Goal: Information Seeking & Learning: Learn about a topic

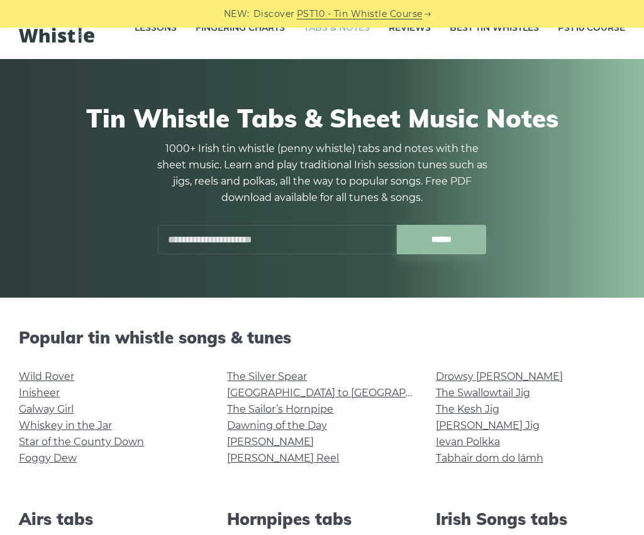
scroll to position [55, 0]
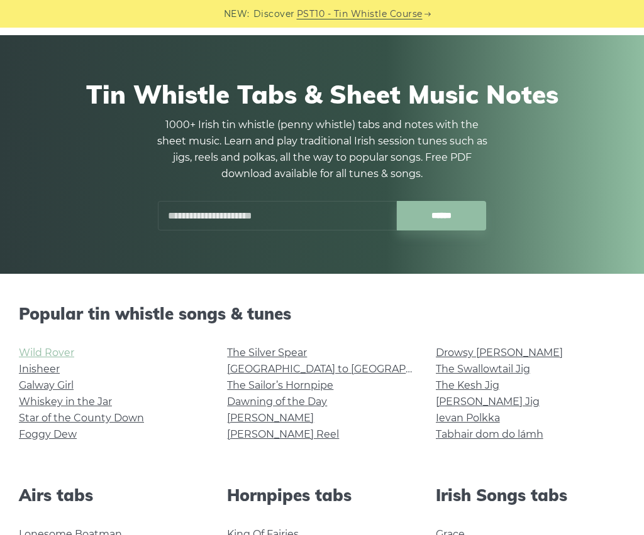
click at [54, 354] on link "Wild Rover" at bounding box center [46, 353] width 55 height 12
click at [32, 367] on link "Inisheer" at bounding box center [39, 369] width 41 height 12
click at [55, 387] on link "Galway Girl" at bounding box center [46, 386] width 55 height 12
click at [263, 353] on link "The Silver Spear" at bounding box center [267, 353] width 80 height 12
click at [292, 403] on link "Dawning of the Day" at bounding box center [277, 402] width 100 height 12
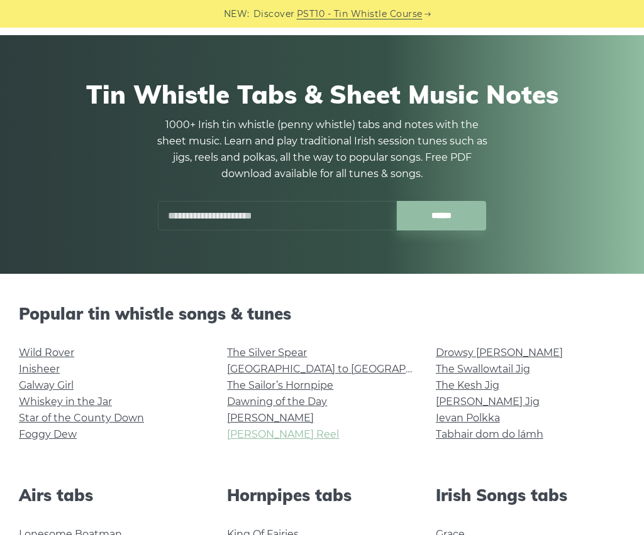
click at [262, 434] on link "[PERSON_NAME] Reel" at bounding box center [283, 435] width 112 height 12
click at [480, 351] on link "Drowsy [PERSON_NAME]" at bounding box center [499, 353] width 127 height 12
click at [495, 369] on link "The Swallowtail Jig" at bounding box center [483, 369] width 94 height 12
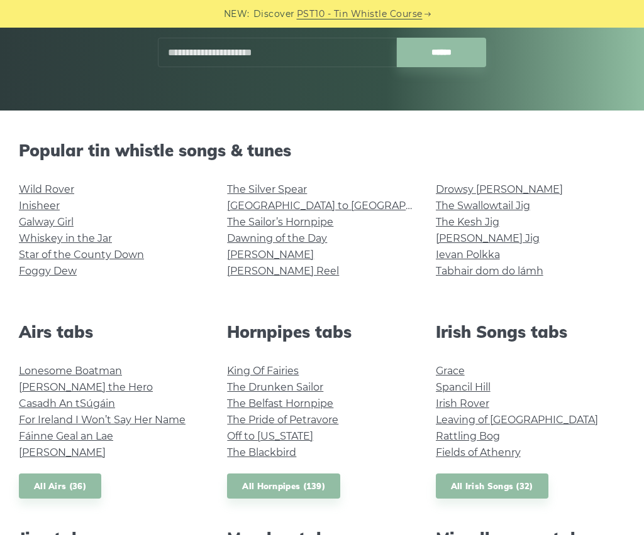
scroll to position [320, 0]
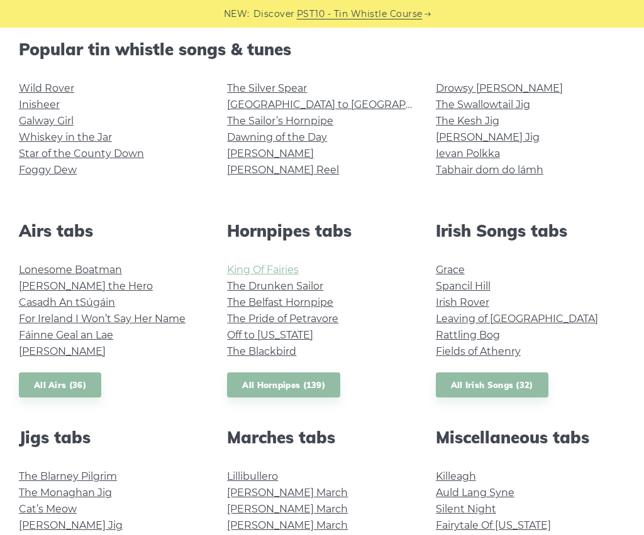
click at [275, 271] on link "King Of Fairies" at bounding box center [263, 270] width 72 height 12
click at [480, 155] on link "Ievan Polkka" at bounding box center [468, 154] width 64 height 12
click at [480, 351] on link "Fields of Athenry" at bounding box center [478, 352] width 85 height 12
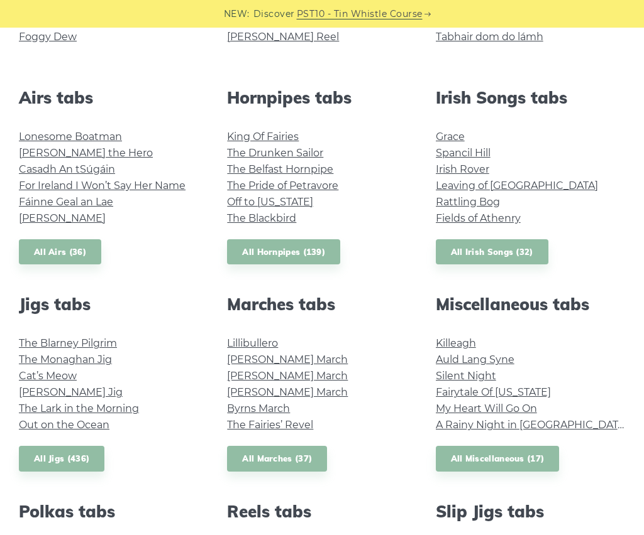
scroll to position [554, 0]
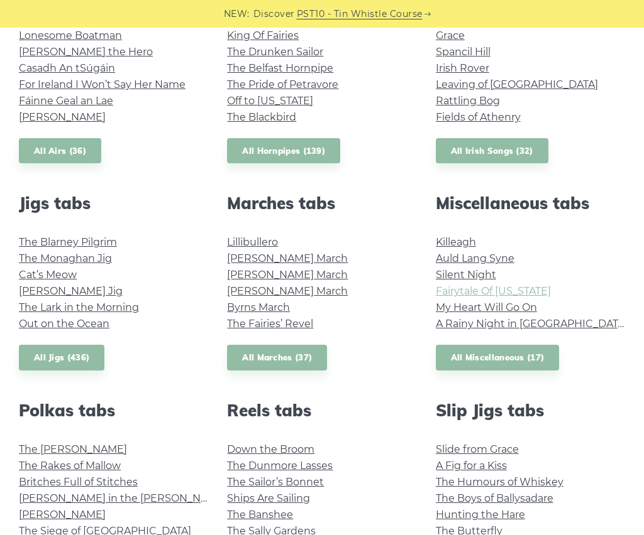
click at [502, 291] on link "Fairytale Of New York" at bounding box center [493, 291] width 115 height 12
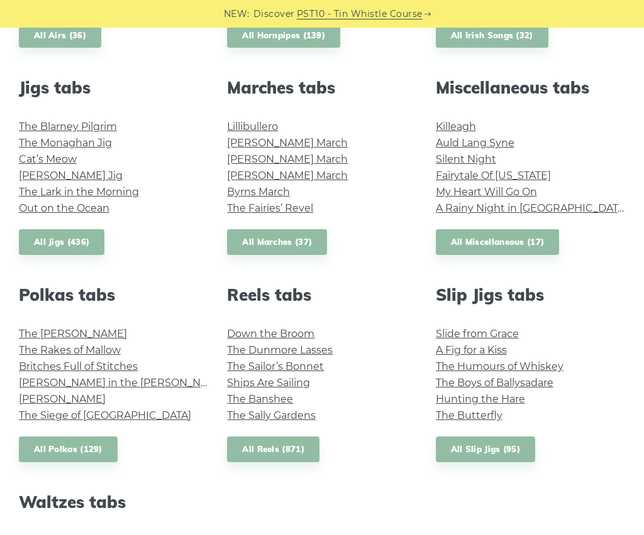
scroll to position [759, 0]
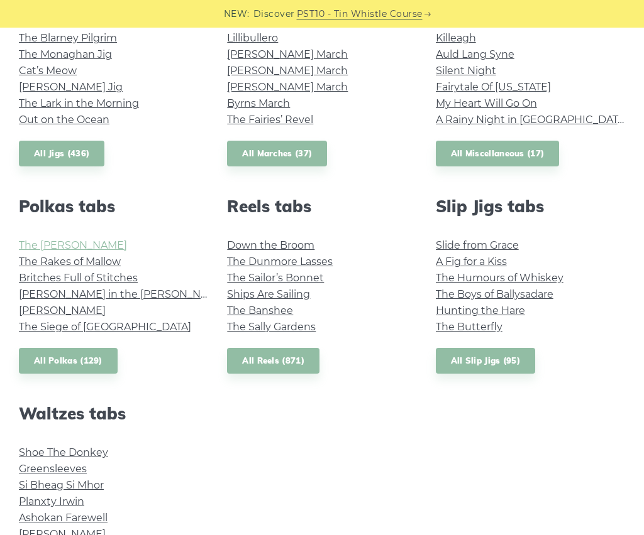
click at [67, 246] on link "The Kerry Polka" at bounding box center [73, 245] width 108 height 12
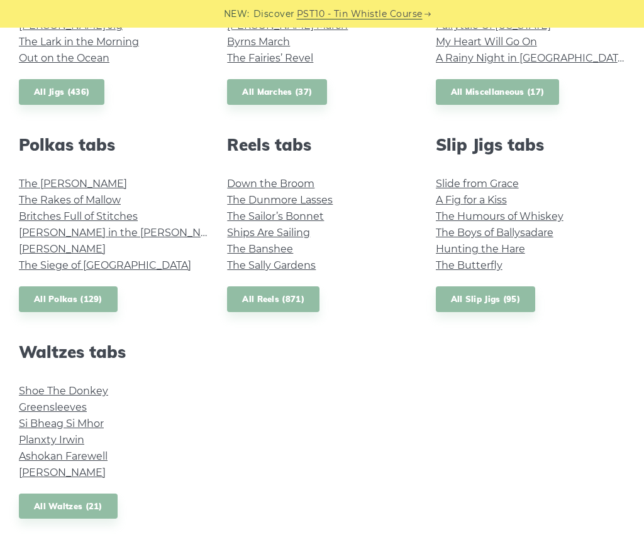
scroll to position [840, 0]
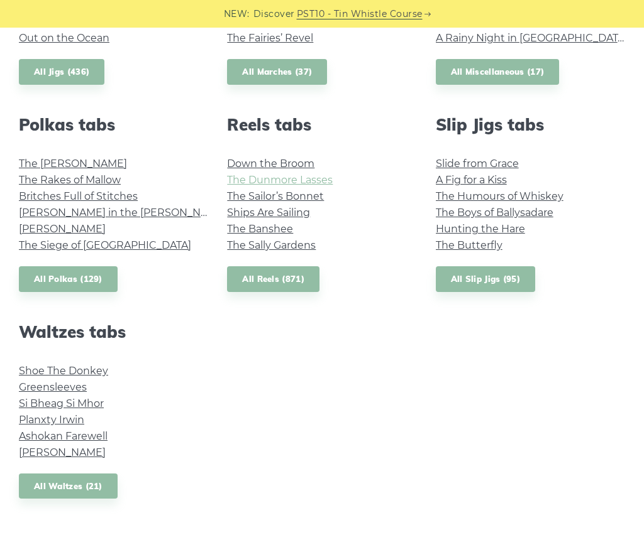
click at [300, 182] on link "The Dunmore Lasses" at bounding box center [280, 180] width 106 height 12
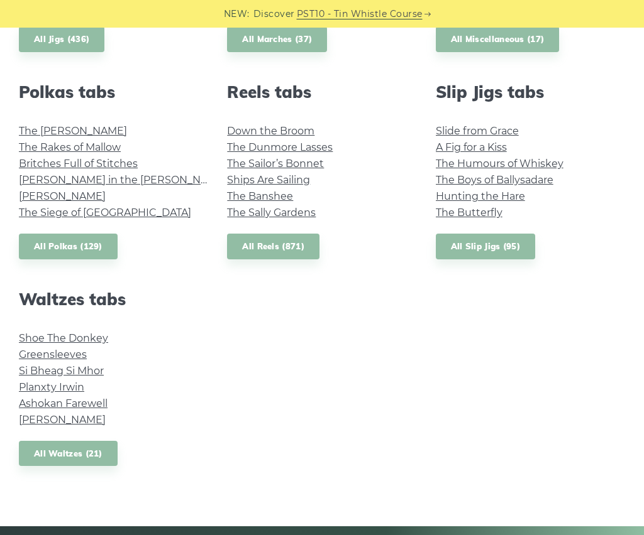
scroll to position [916, 0]
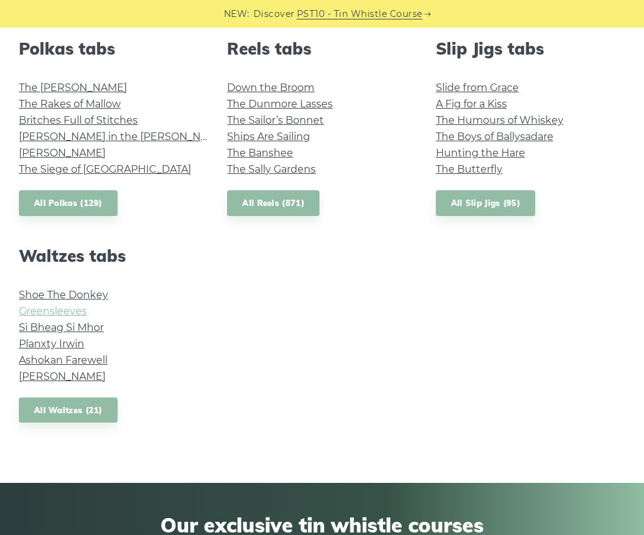
click at [77, 309] on link "Greensleeves" at bounding box center [53, 311] width 68 height 12
click at [83, 373] on link "Margaret’s Waltz" at bounding box center [62, 377] width 87 height 12
click at [509, 119] on link "The Humours of Whiskey" at bounding box center [500, 120] width 128 height 12
click at [323, 103] on link "The Dunmore Lasses" at bounding box center [280, 104] width 106 height 12
click at [300, 136] on link "Ships Are Sailing" at bounding box center [268, 137] width 83 height 12
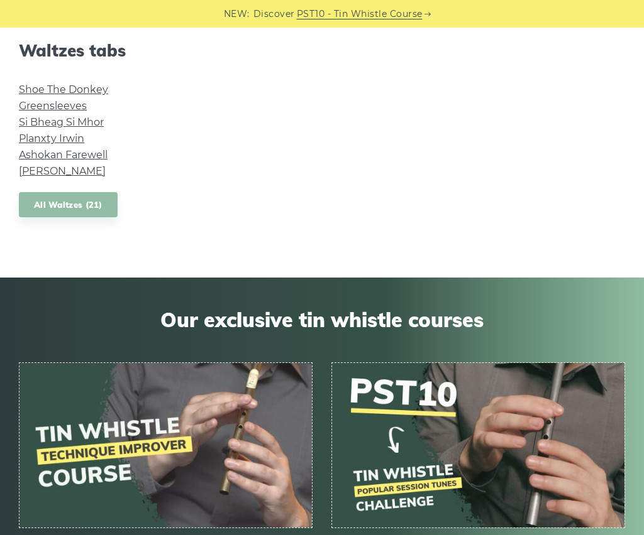
scroll to position [1373, 0]
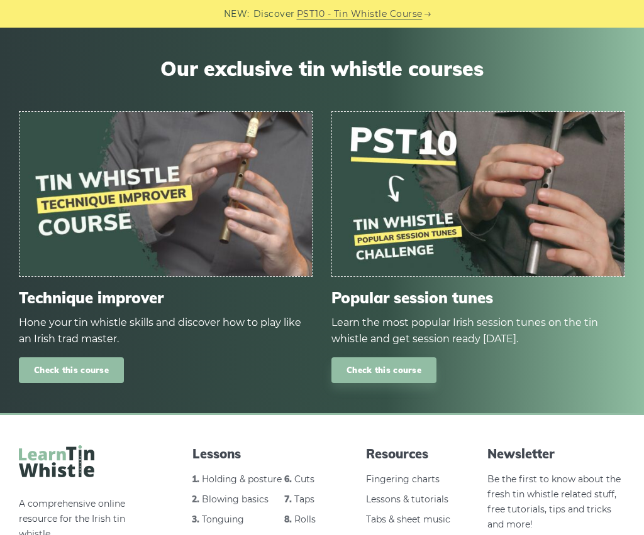
click at [63, 366] on link "Check this course" at bounding box center [71, 371] width 105 height 26
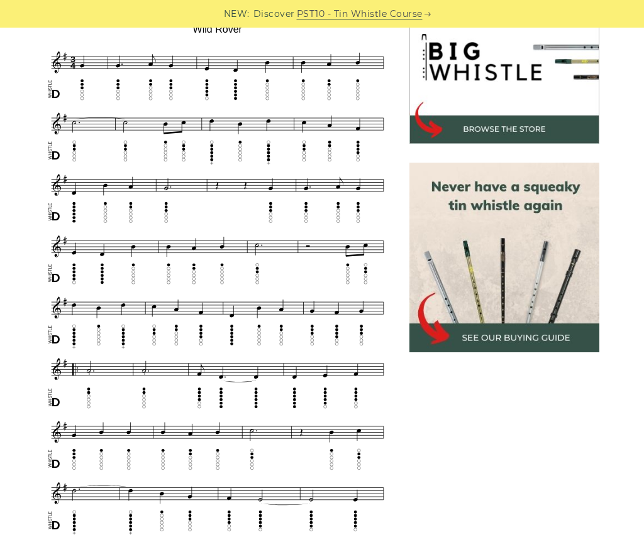
scroll to position [431, 0]
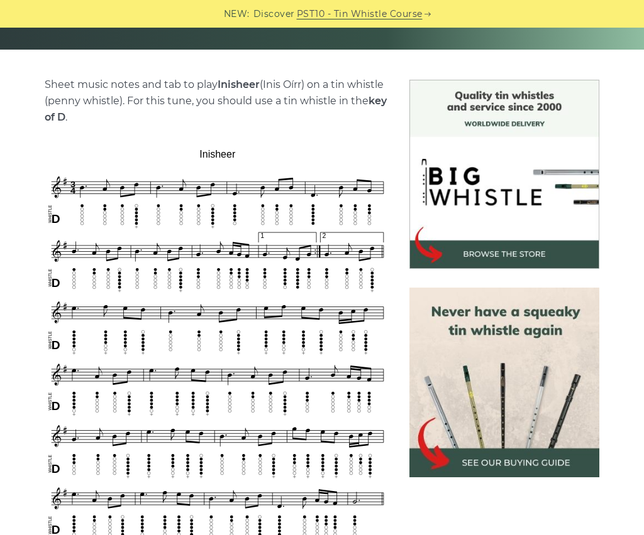
scroll to position [368, 0]
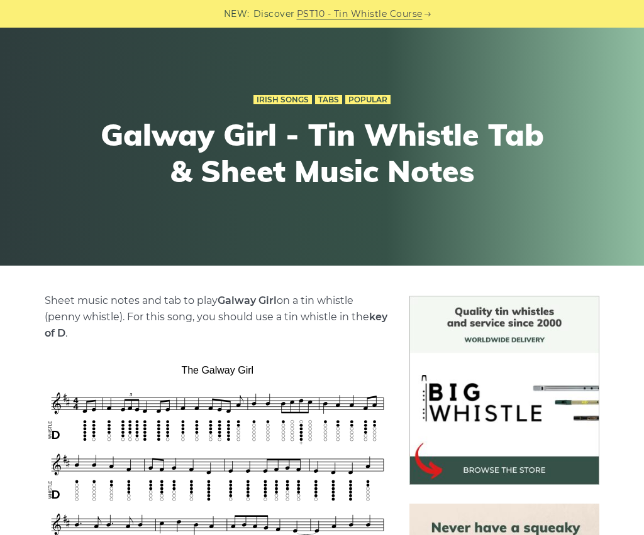
scroll to position [302, 0]
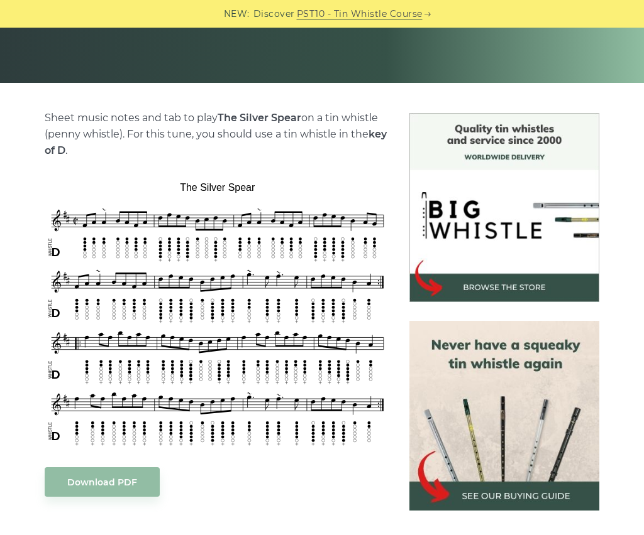
scroll to position [249, 0]
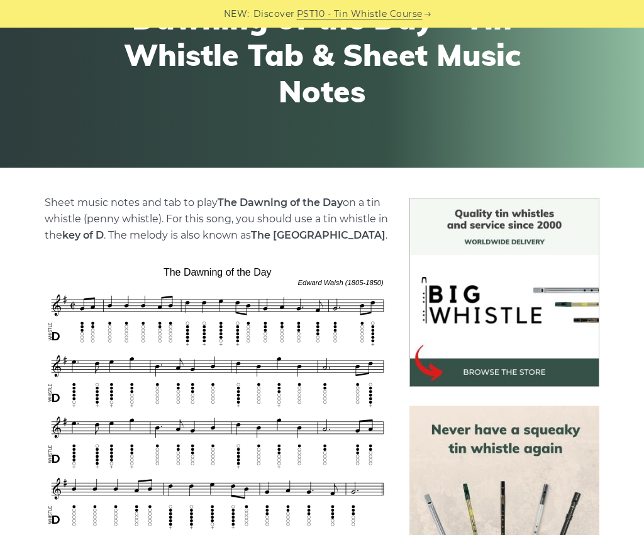
scroll to position [240, 0]
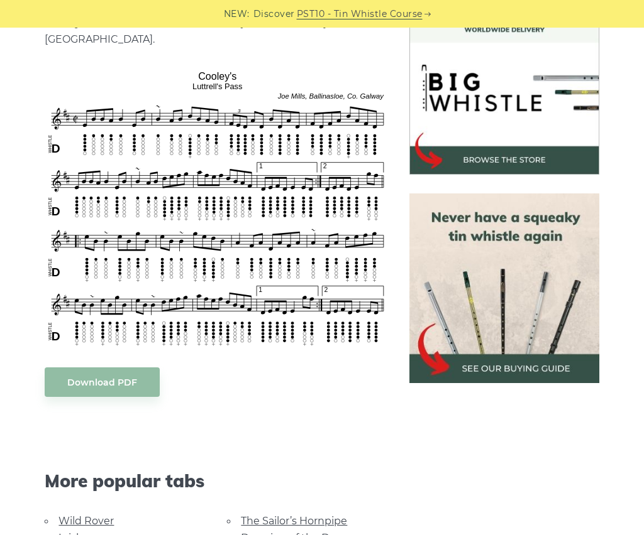
scroll to position [298, 0]
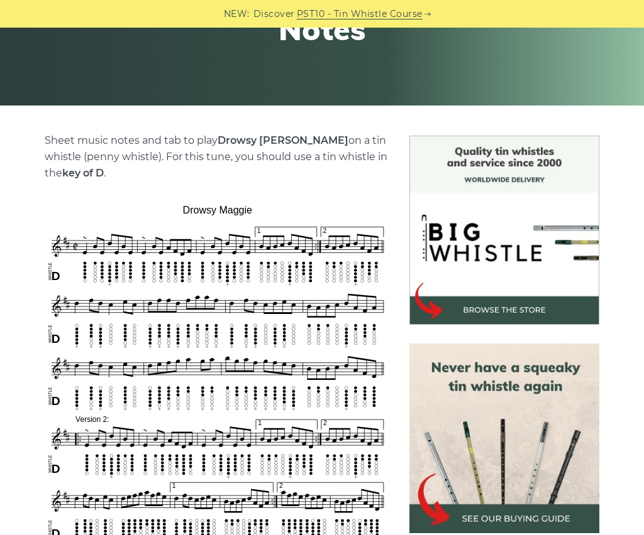
scroll to position [314, 0]
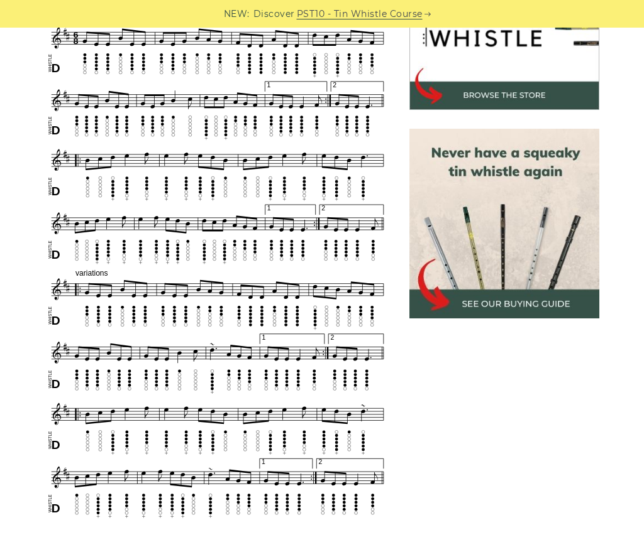
scroll to position [436, 0]
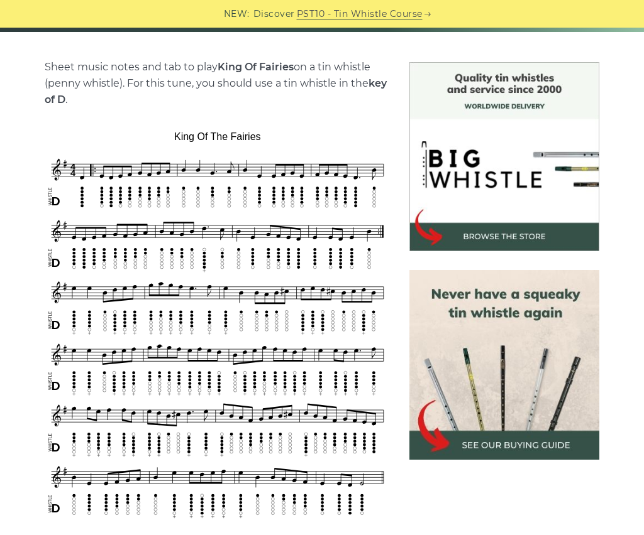
scroll to position [315, 0]
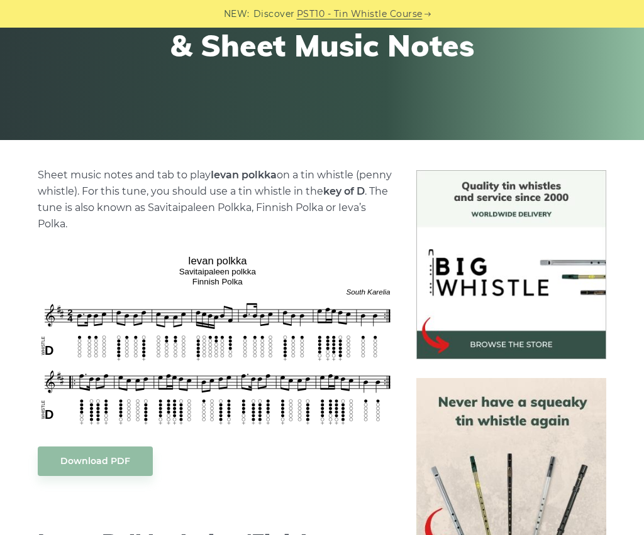
scroll to position [217, 0]
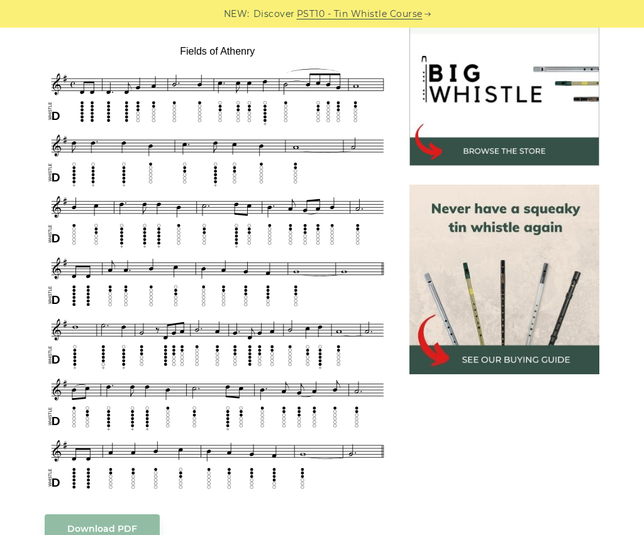
scroll to position [385, 0]
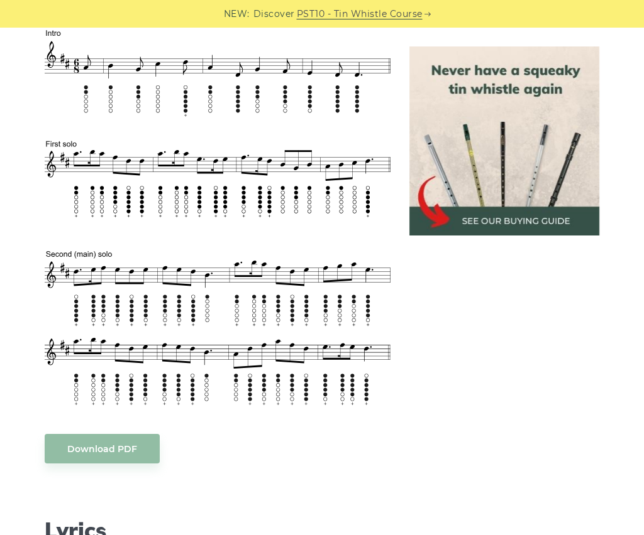
scroll to position [543, 0]
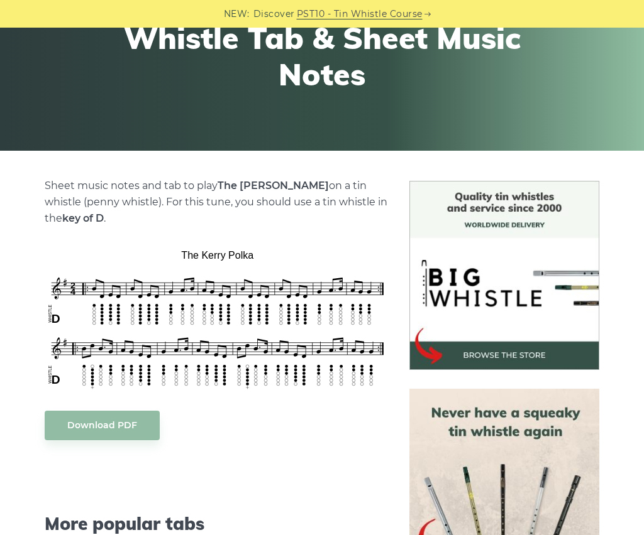
scroll to position [272, 0]
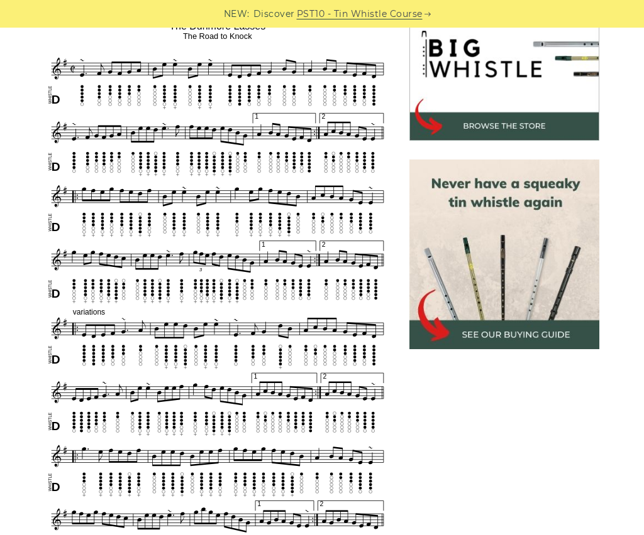
scroll to position [369, 0]
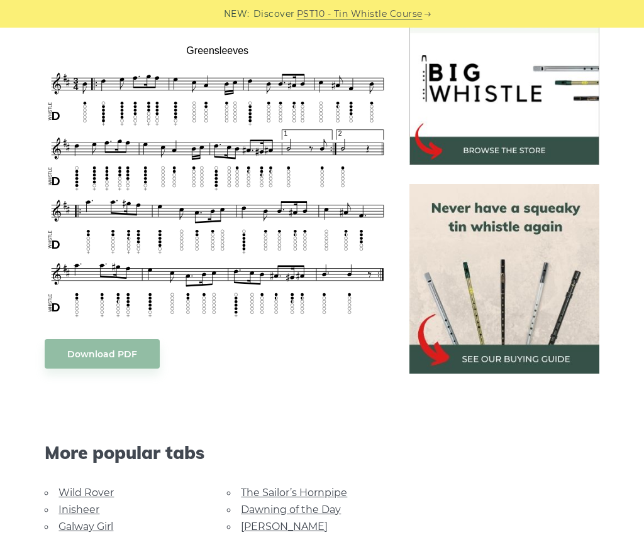
scroll to position [367, 0]
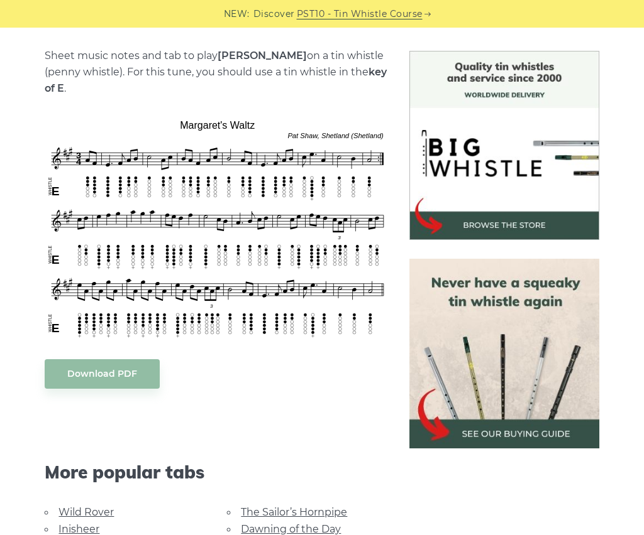
scroll to position [311, 0]
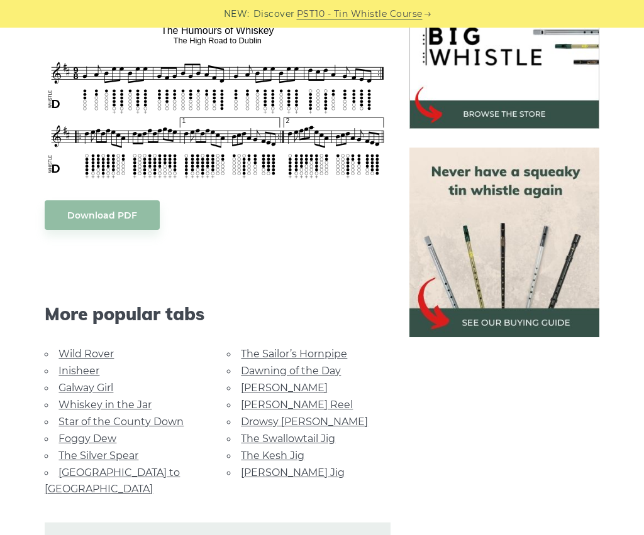
scroll to position [326, 0]
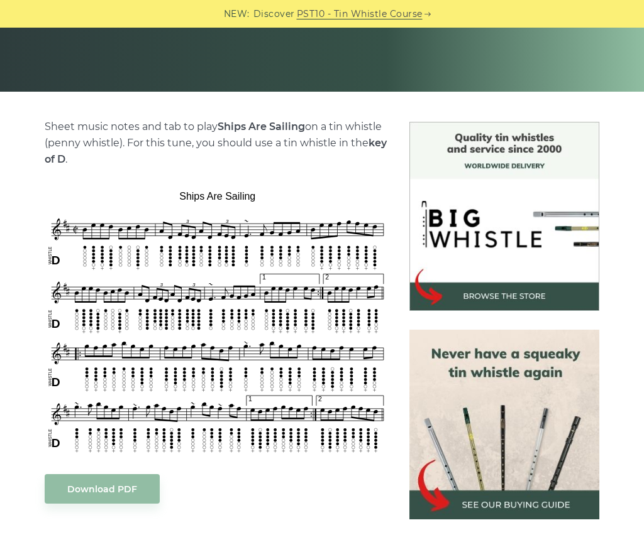
scroll to position [321, 0]
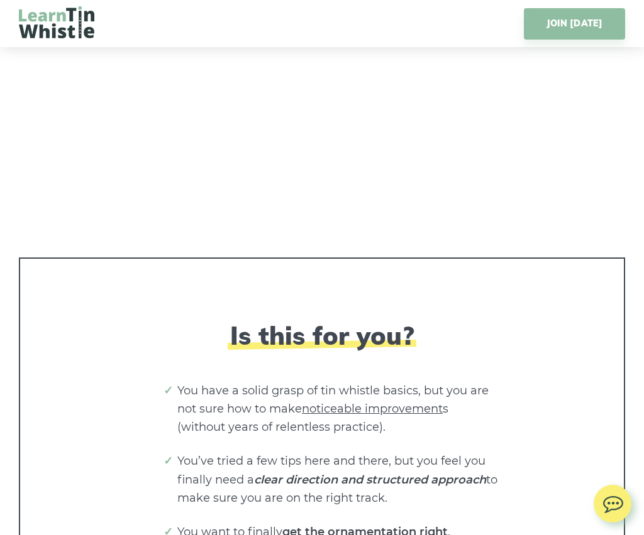
scroll to position [2252, 0]
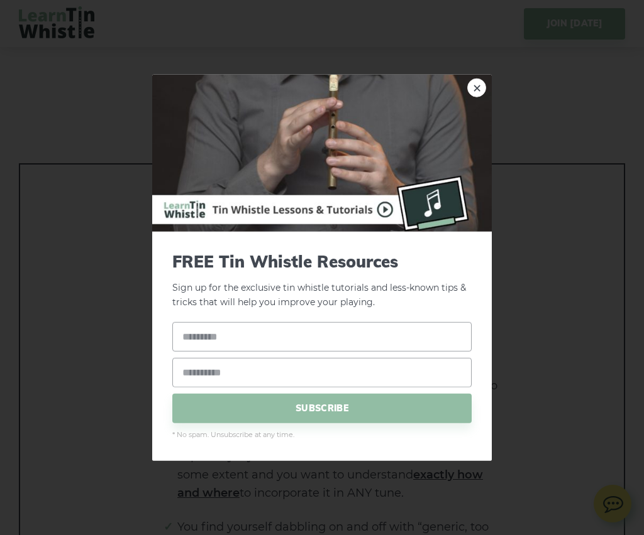
click at [329, 207] on img at bounding box center [321, 153] width 339 height 157
